Goal: Information Seeking & Learning: Understand process/instructions

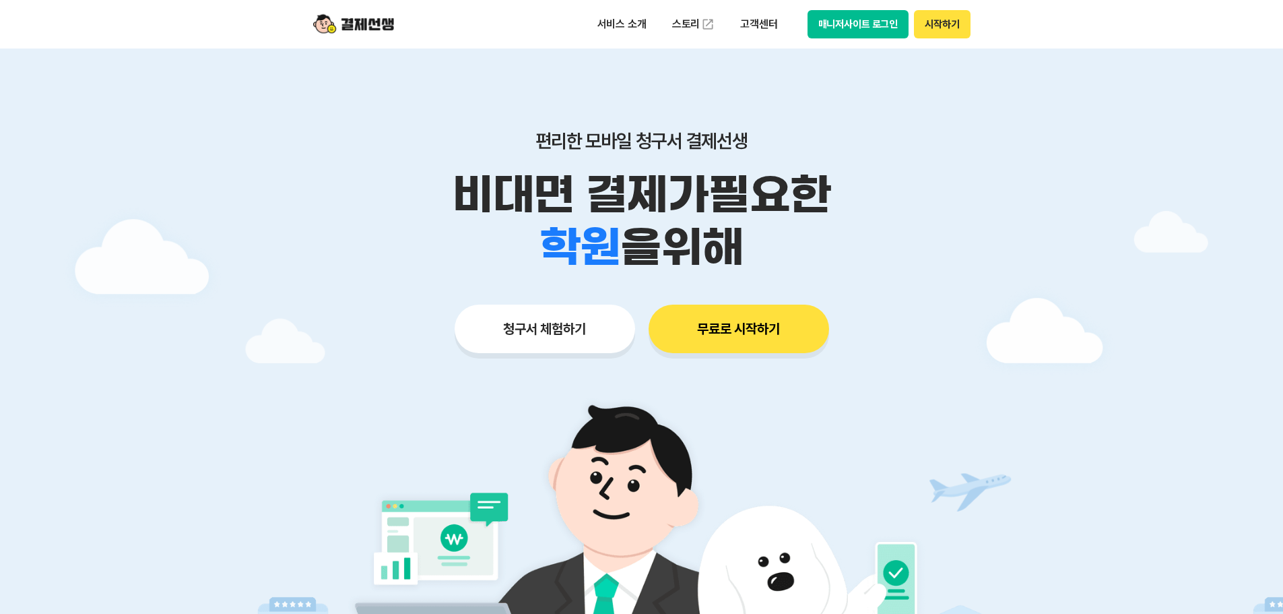
click at [877, 24] on button "매니저사이트 로그인" at bounding box center [858, 24] width 102 height 28
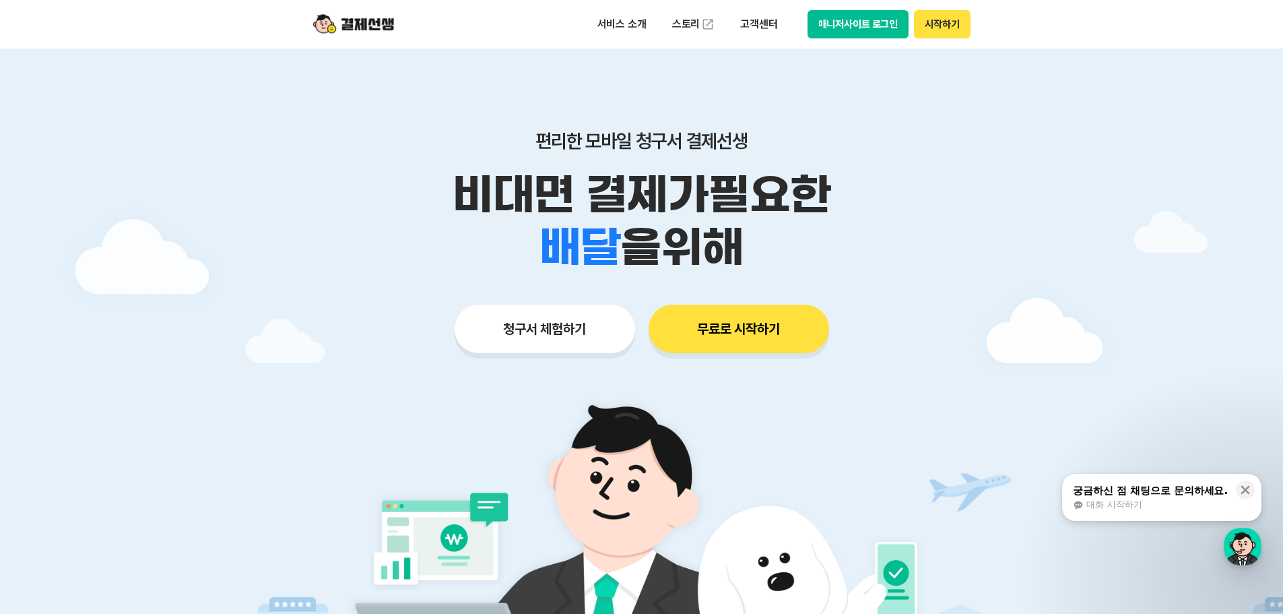
click at [859, 21] on button "매니저사이트 로그인" at bounding box center [858, 24] width 102 height 28
drag, startPoint x: 970, startPoint y: 15, endPoint x: 964, endPoint y: 18, distance: 6.9
click at [964, 18] on div "서비스 소개 스토리 고객센터 매니저사이트 로그인 시작하기" at bounding box center [642, 24] width 690 height 48
click at [964, 18] on button "시작하기" at bounding box center [942, 24] width 56 height 28
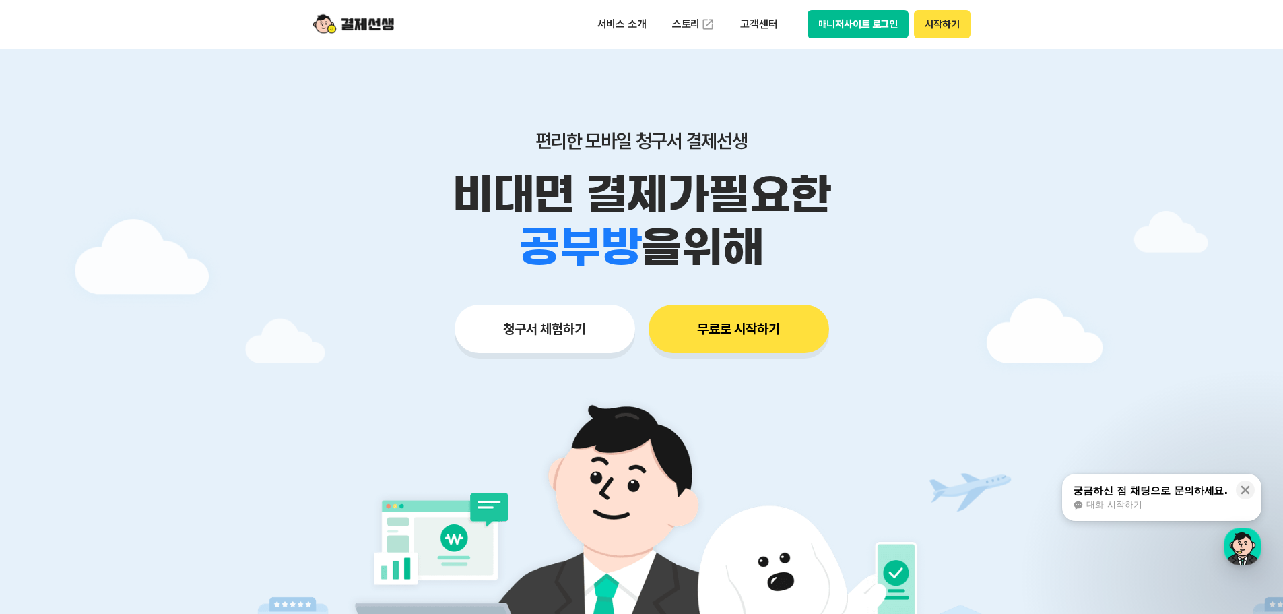
click at [863, 20] on button "매니저사이트 로그인" at bounding box center [858, 24] width 102 height 28
click at [828, 20] on button "매니저사이트 로그인" at bounding box center [858, 24] width 102 height 28
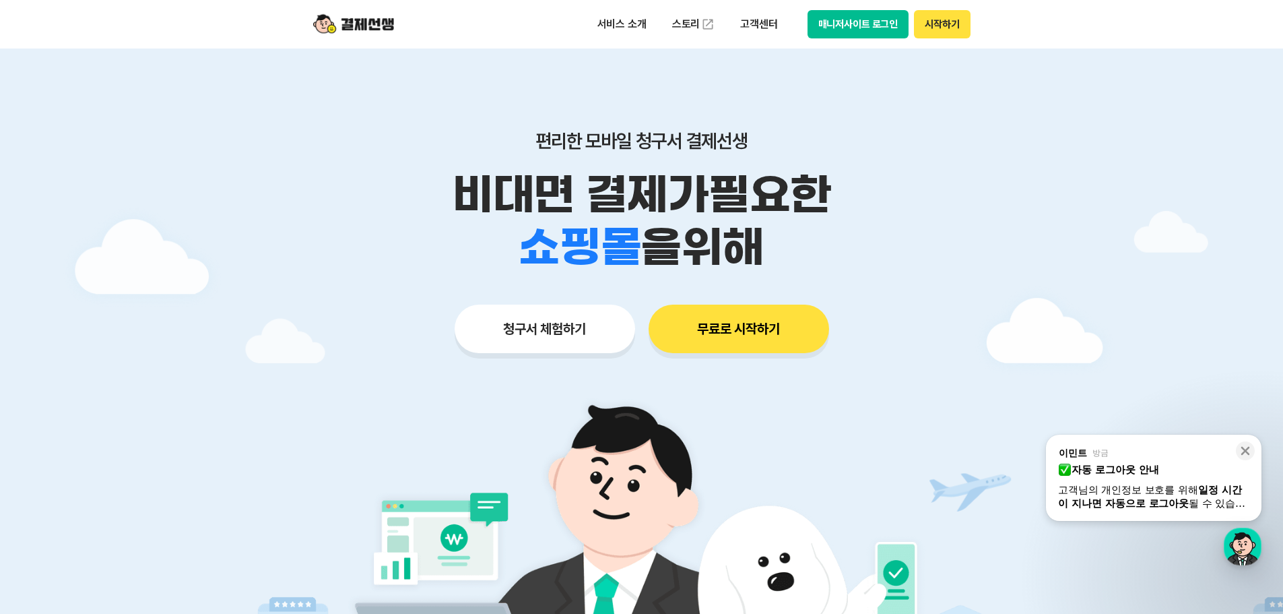
click at [812, 18] on button "매니저사이트 로그인" at bounding box center [858, 24] width 102 height 28
click at [1243, 448] on icon at bounding box center [1245, 450] width 9 height 9
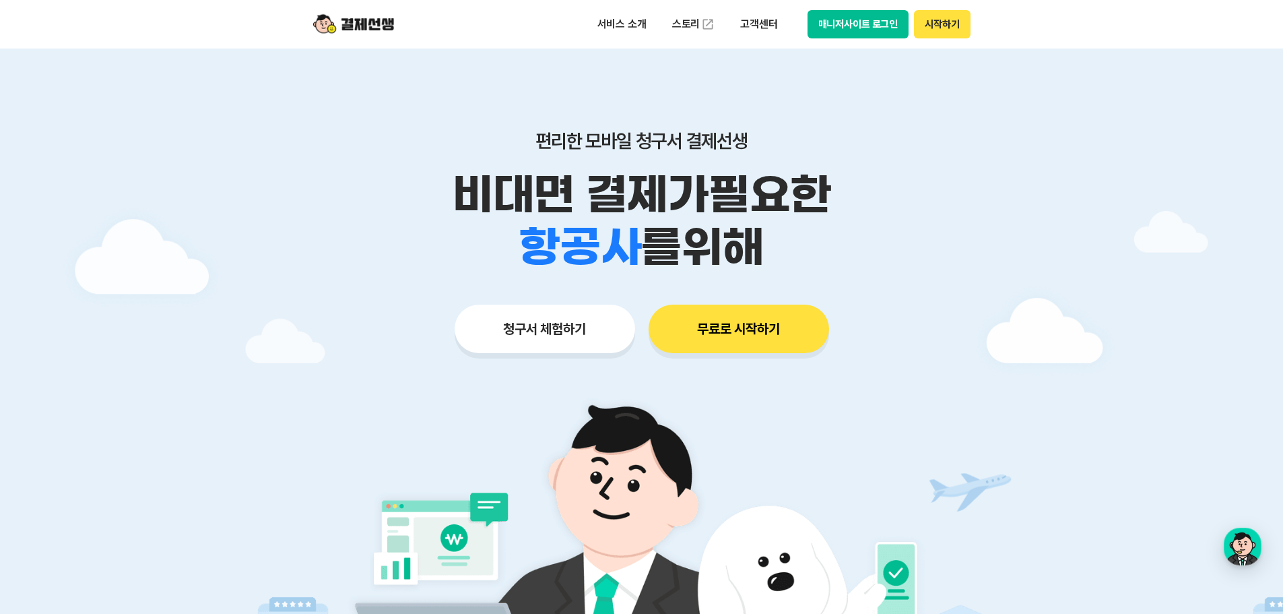
click at [946, 30] on button "시작하기" at bounding box center [942, 24] width 56 height 28
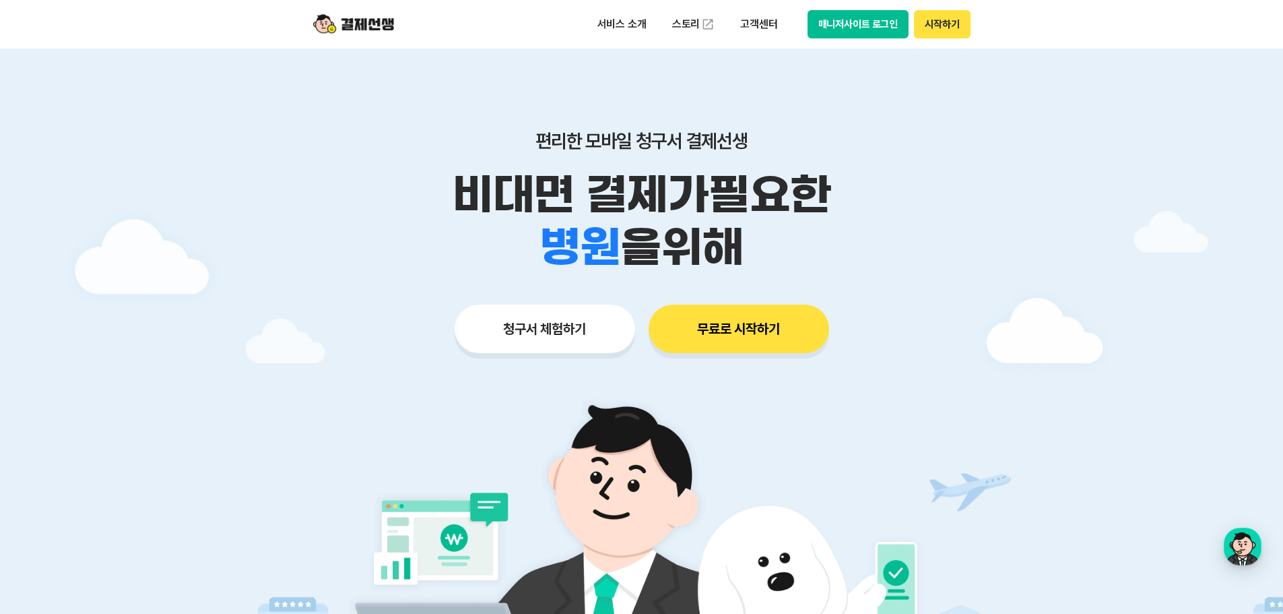
click at [826, 22] on button "매니저사이트 로그인" at bounding box center [858, 24] width 102 height 28
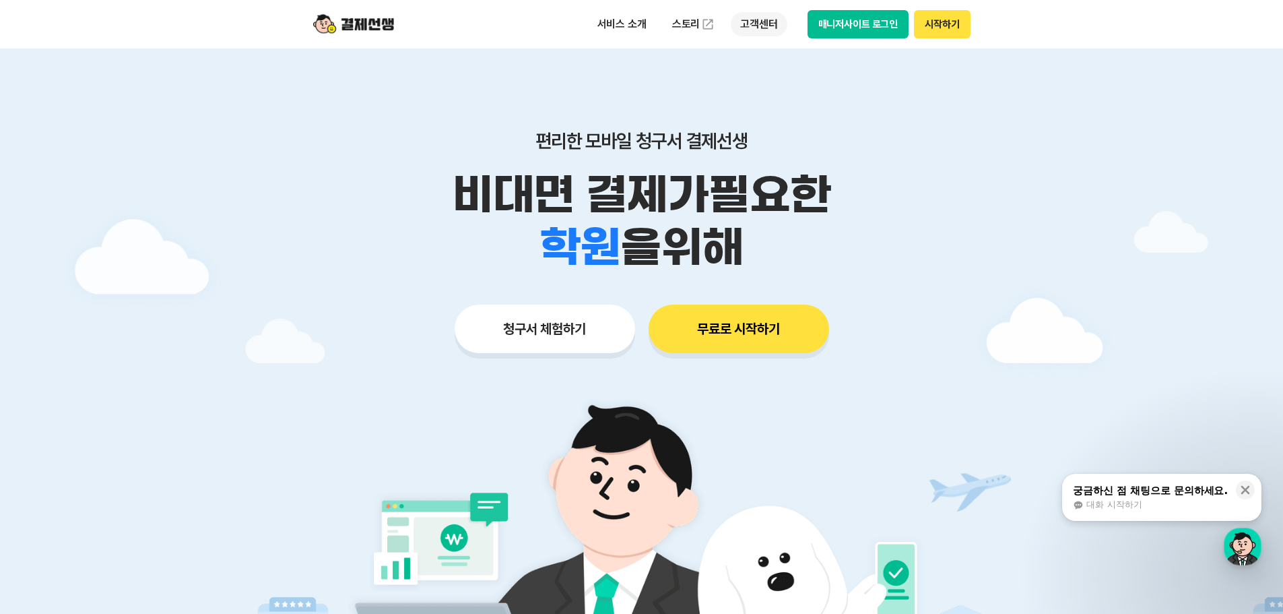
click at [760, 24] on p "고객센터" at bounding box center [759, 24] width 56 height 24
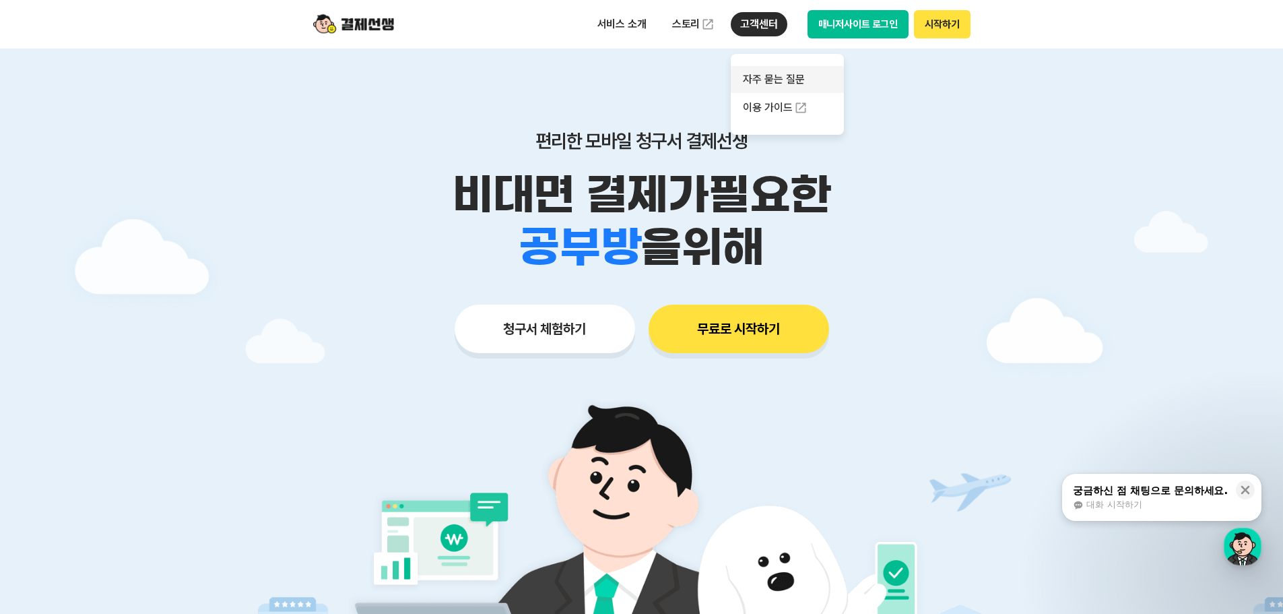
click at [766, 84] on link "자주 묻는 질문" at bounding box center [787, 79] width 113 height 27
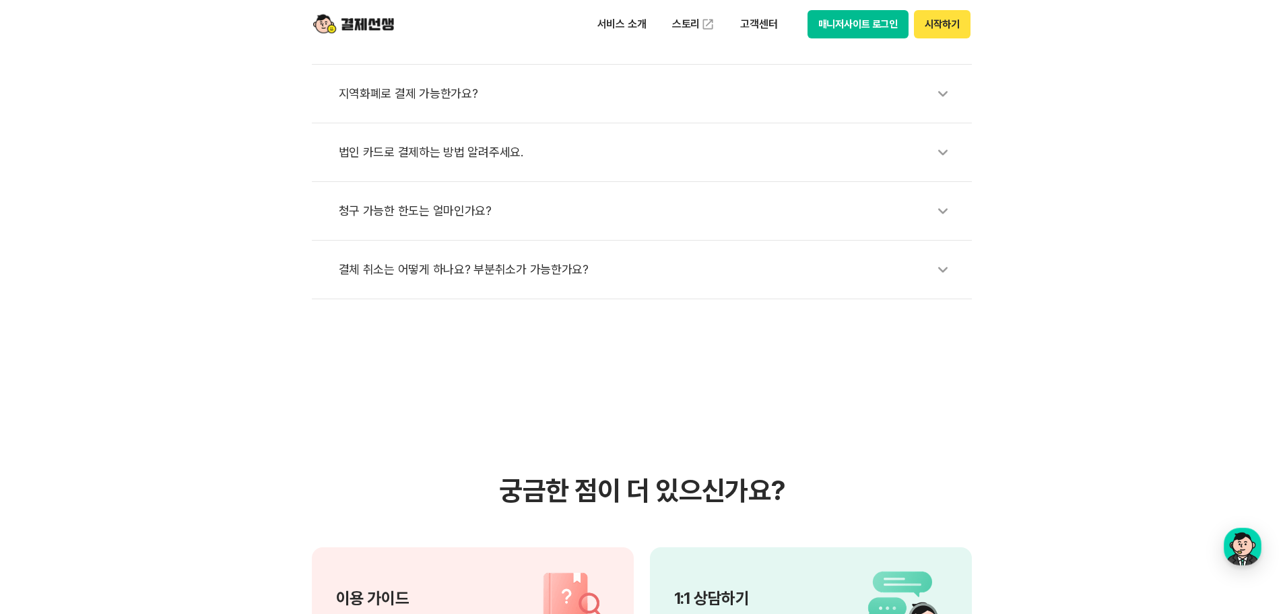
scroll to position [808, 0]
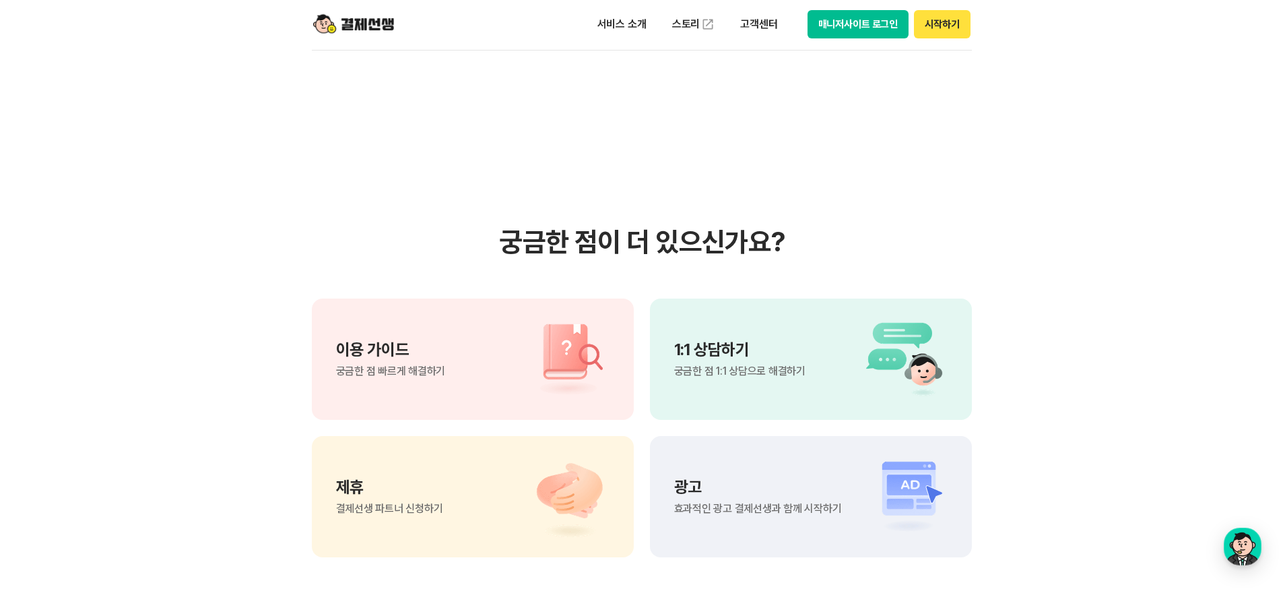
click at [822, 354] on div "1:1 상담하기 궁금한 점 1:1 상담으로 해결하기" at bounding box center [811, 358] width 322 height 121
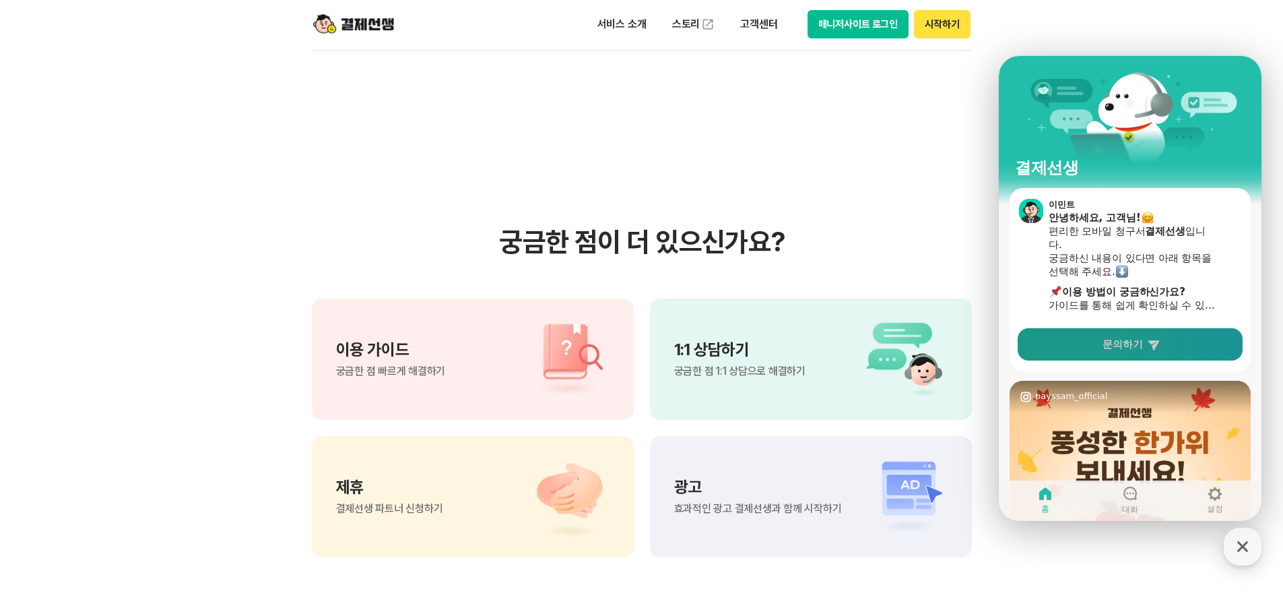
click at [1101, 347] on link "문의하기" at bounding box center [1130, 344] width 225 height 32
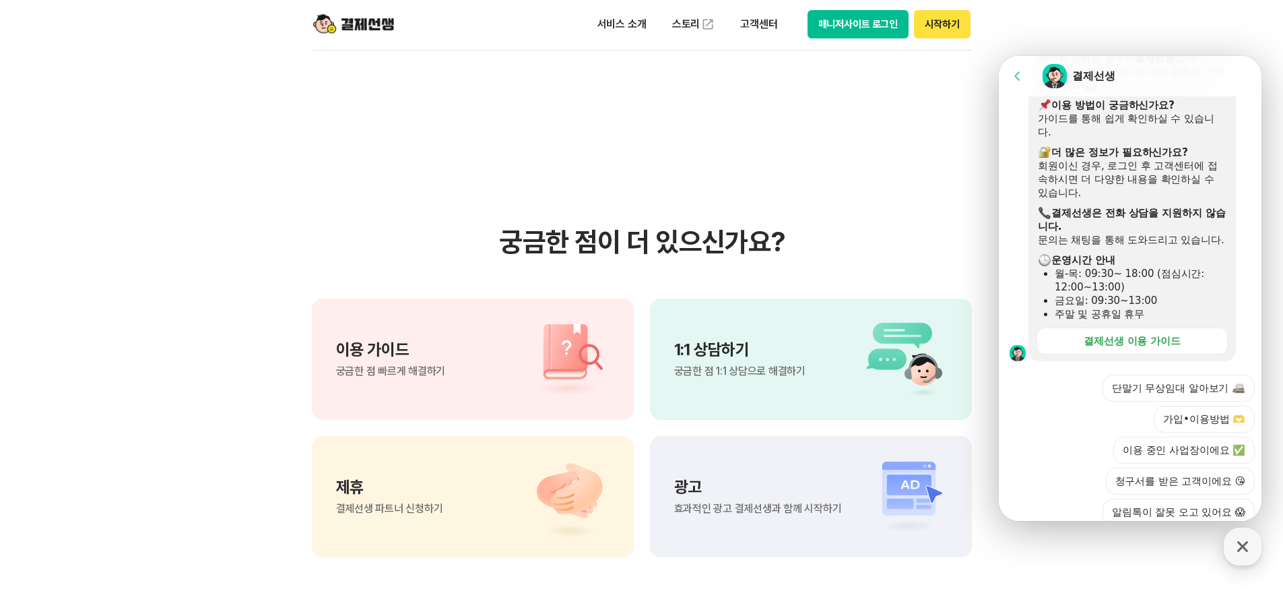
scroll to position [127, 0]
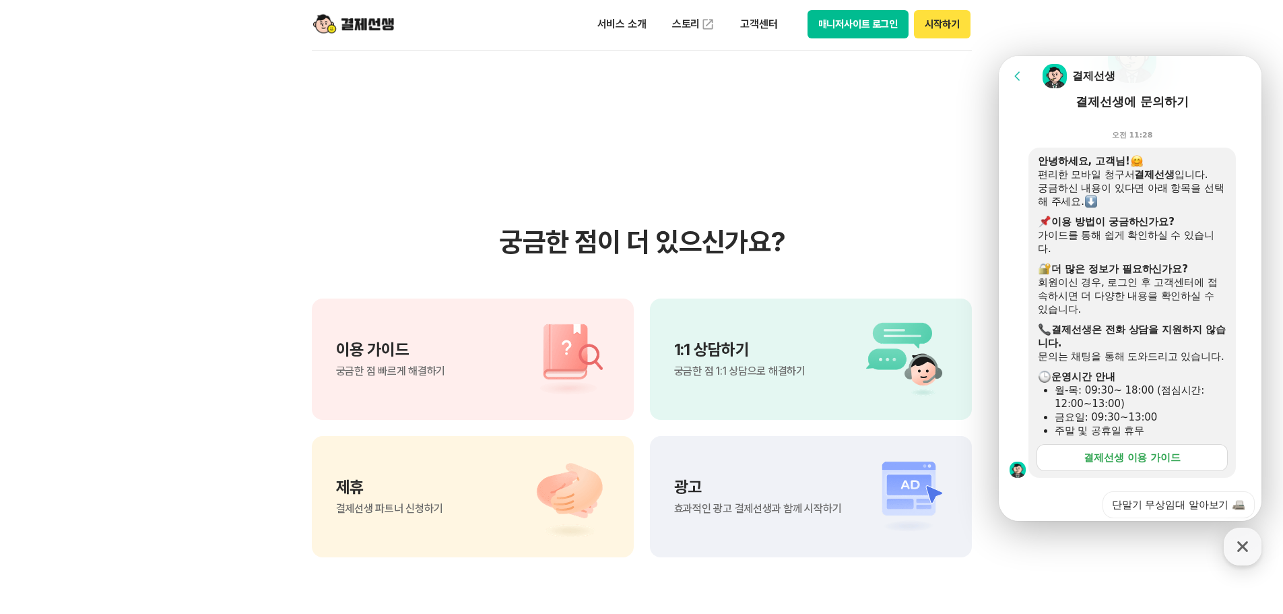
click at [1139, 464] on div "결제선생 이용 가이드" at bounding box center [1132, 457] width 97 height 13
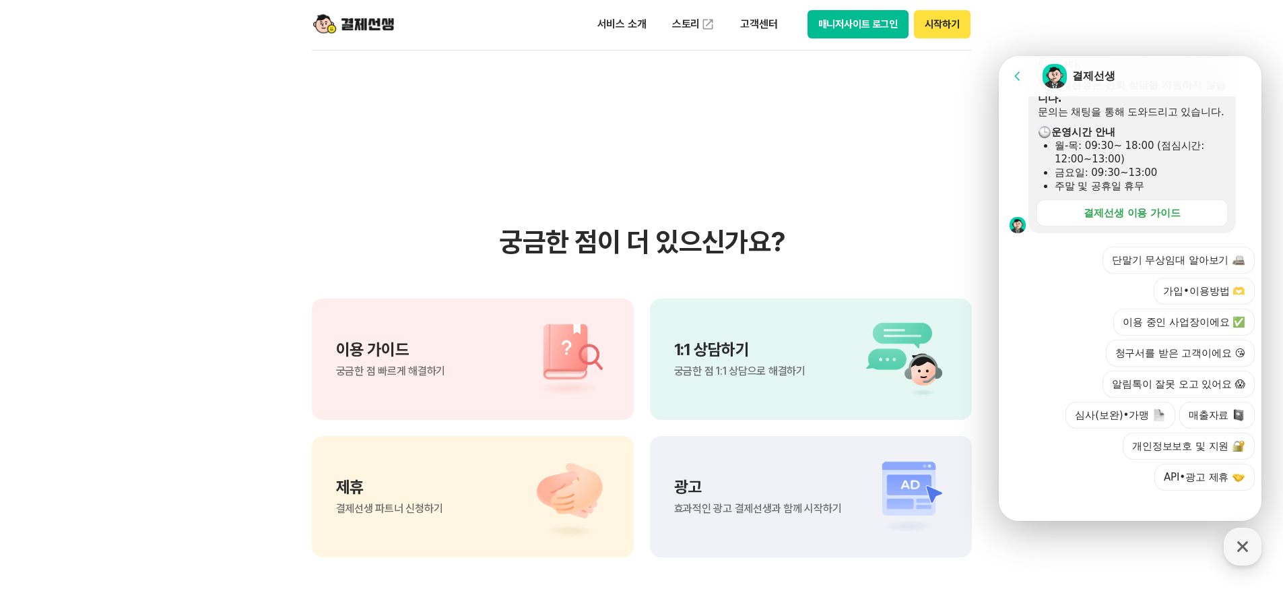
scroll to position [396, 0]
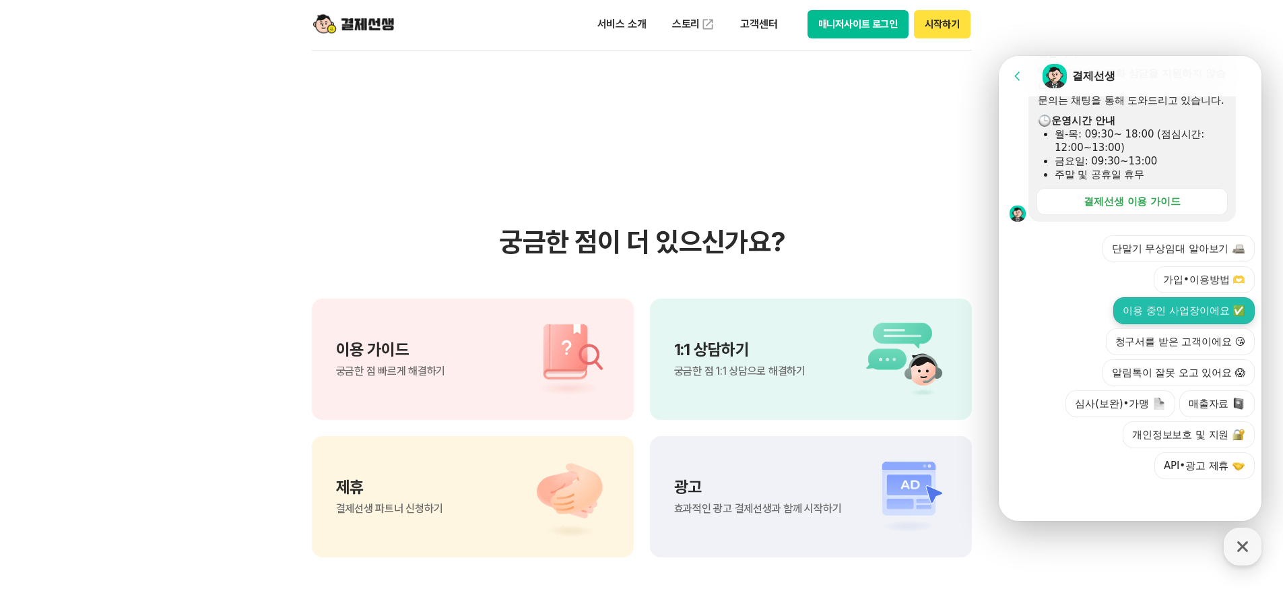
click at [1168, 304] on button "이용 중인 사업장이에요 ✅" at bounding box center [1183, 310] width 141 height 27
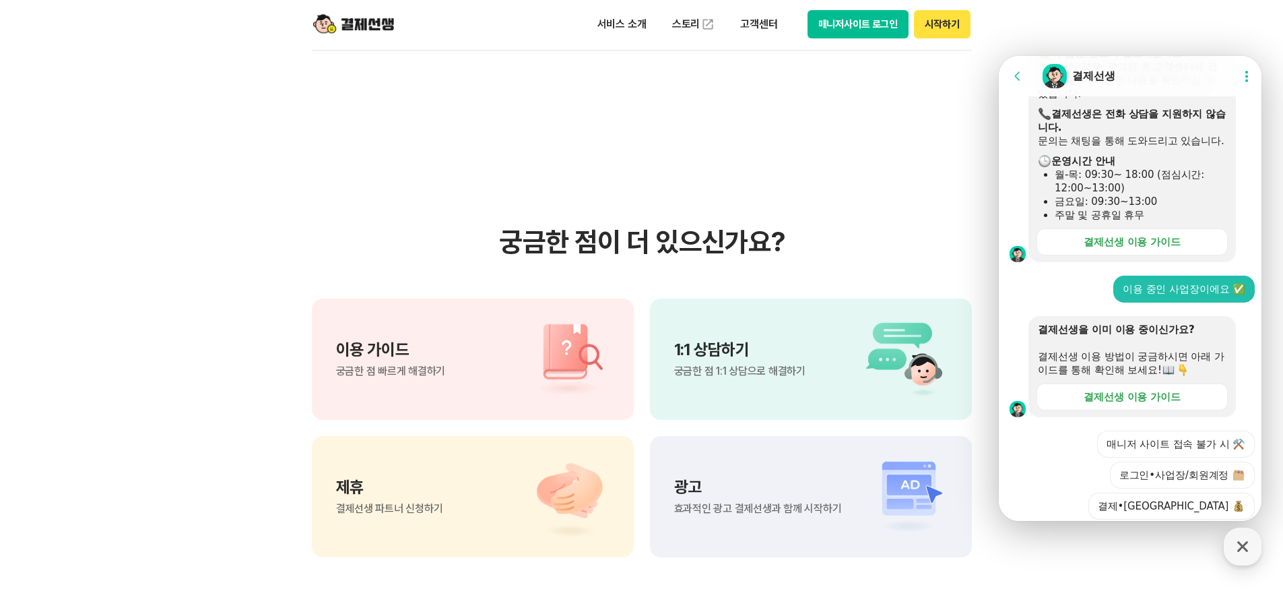
scroll to position [489, 0]
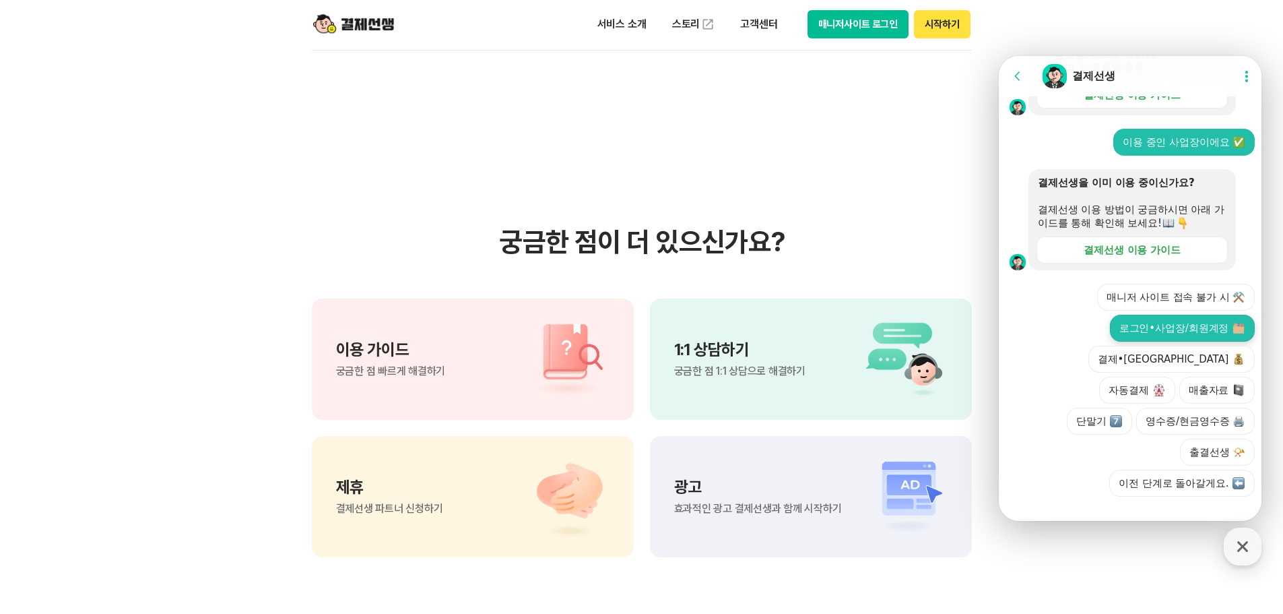
click at [1156, 341] on button "로그인•사업장/회원계정" at bounding box center [1182, 327] width 145 height 27
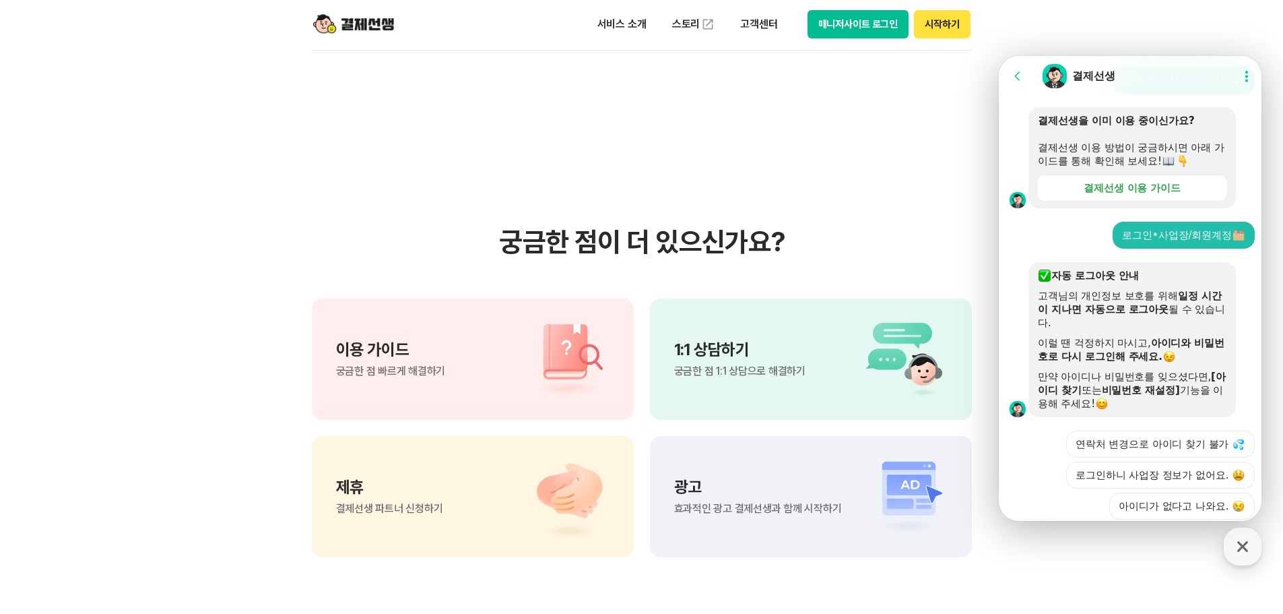
scroll to position [554, 0]
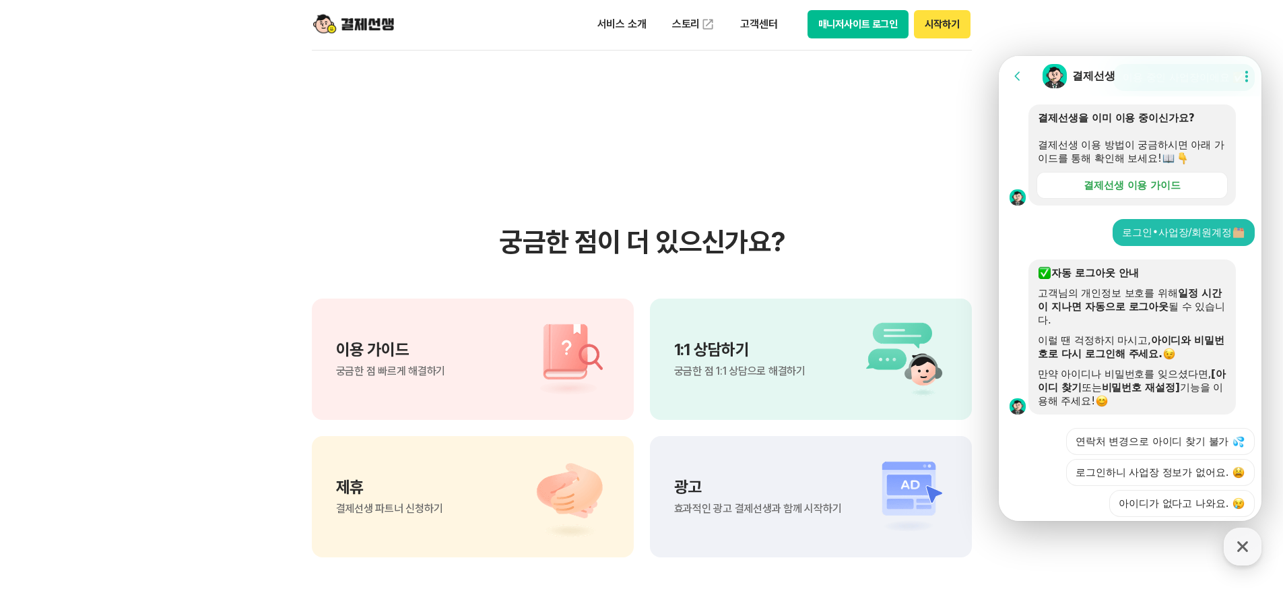
click at [858, 26] on button "매니저사이트 로그인" at bounding box center [858, 24] width 102 height 28
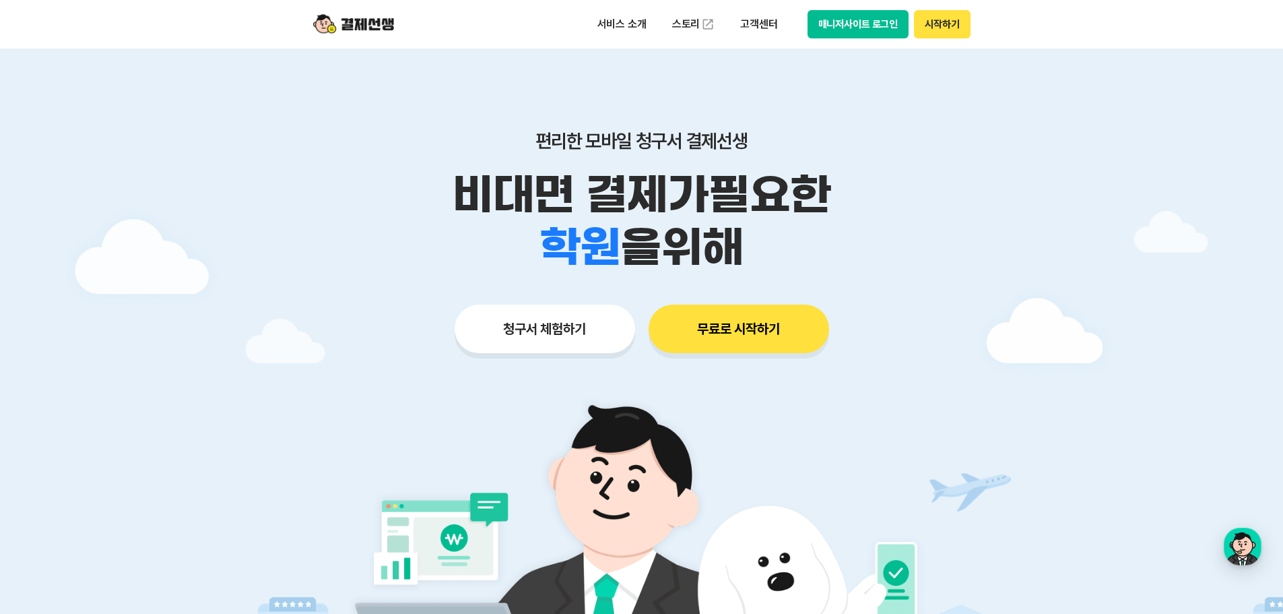
click at [698, 336] on button "무료로 시작하기" at bounding box center [739, 328] width 180 height 48
click at [836, 26] on button "매니저사이트 로그인" at bounding box center [858, 24] width 102 height 28
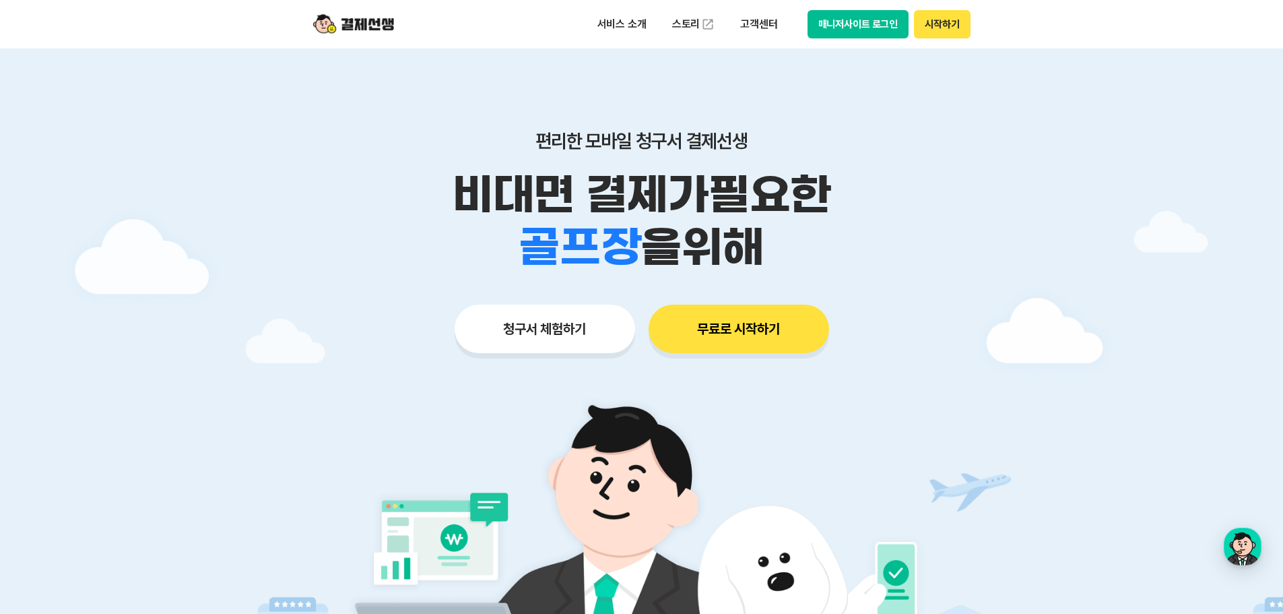
click at [366, 18] on img at bounding box center [353, 24] width 81 height 26
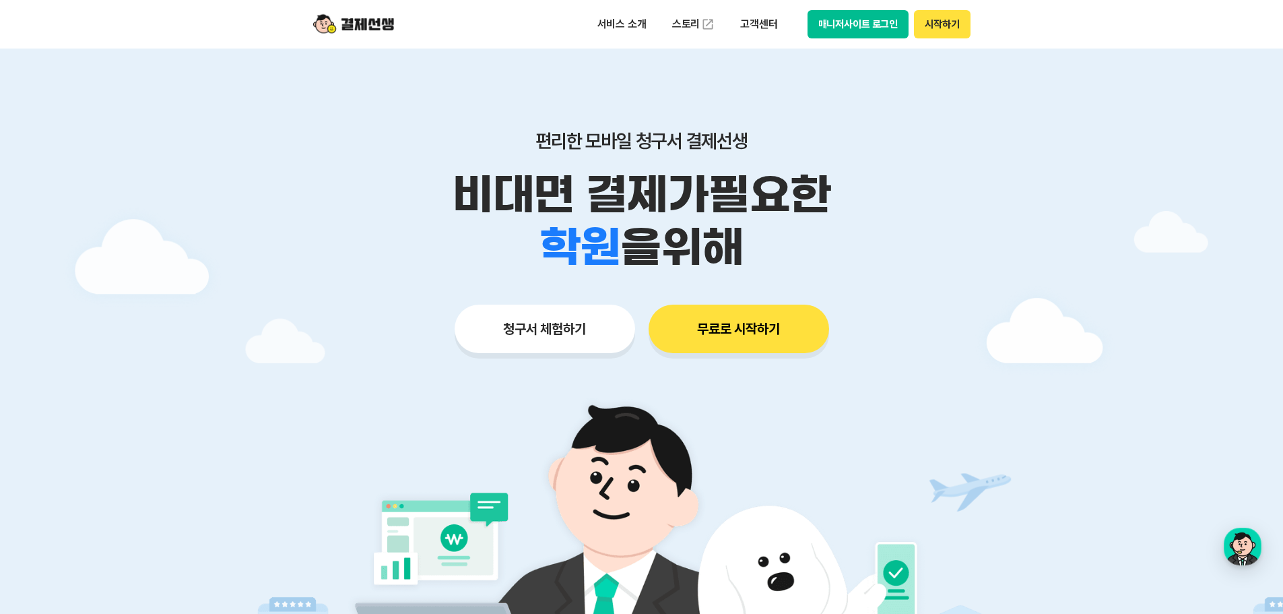
click at [364, 28] on img at bounding box center [353, 24] width 81 height 26
